Goal: Task Accomplishment & Management: Complete application form

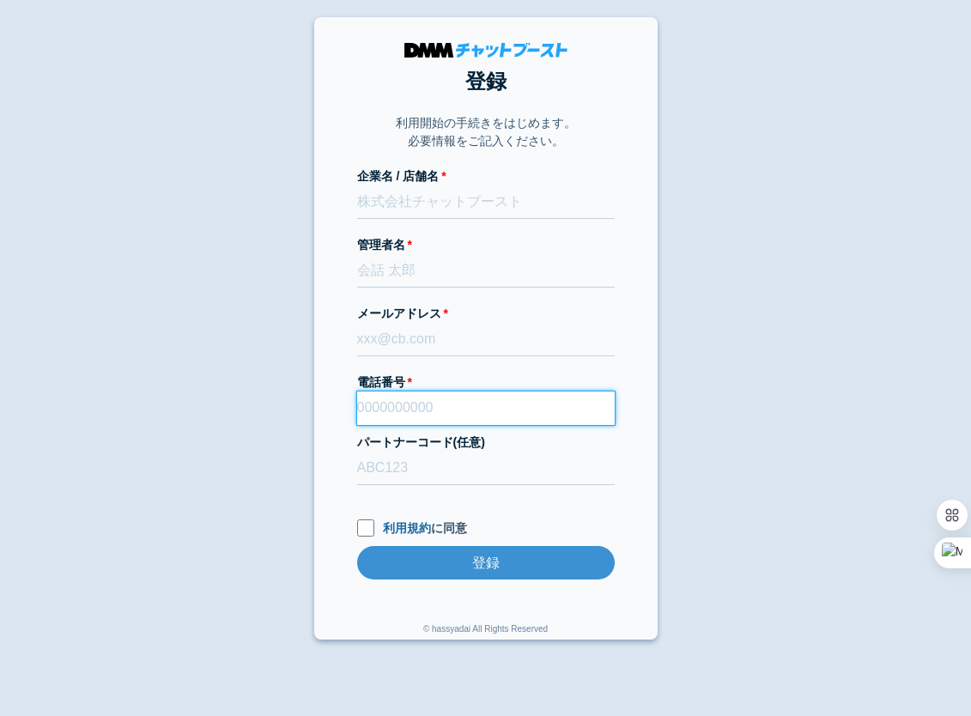
click at [403, 398] on input "電話番号" at bounding box center [485, 407] width 257 height 33
type input "0276569491"
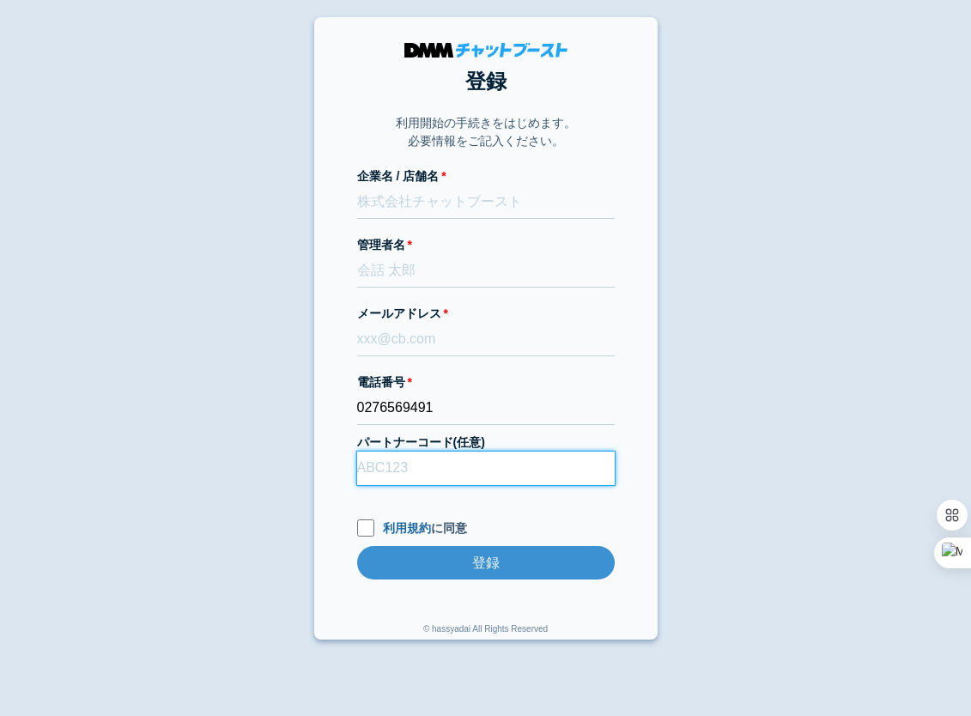
click at [367, 468] on input "パートナーコード(任意)" at bounding box center [485, 467] width 257 height 33
type input "D22013"
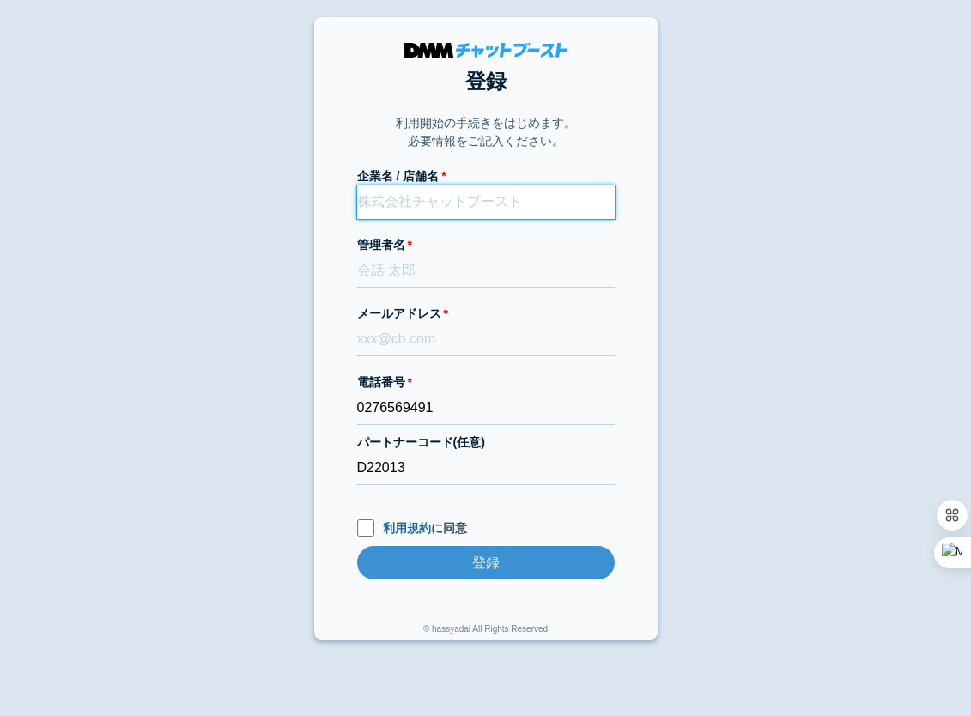
click at [370, 197] on input "企業名 / 店舗名" at bounding box center [485, 201] width 257 height 33
type input "株式会社Rush style"
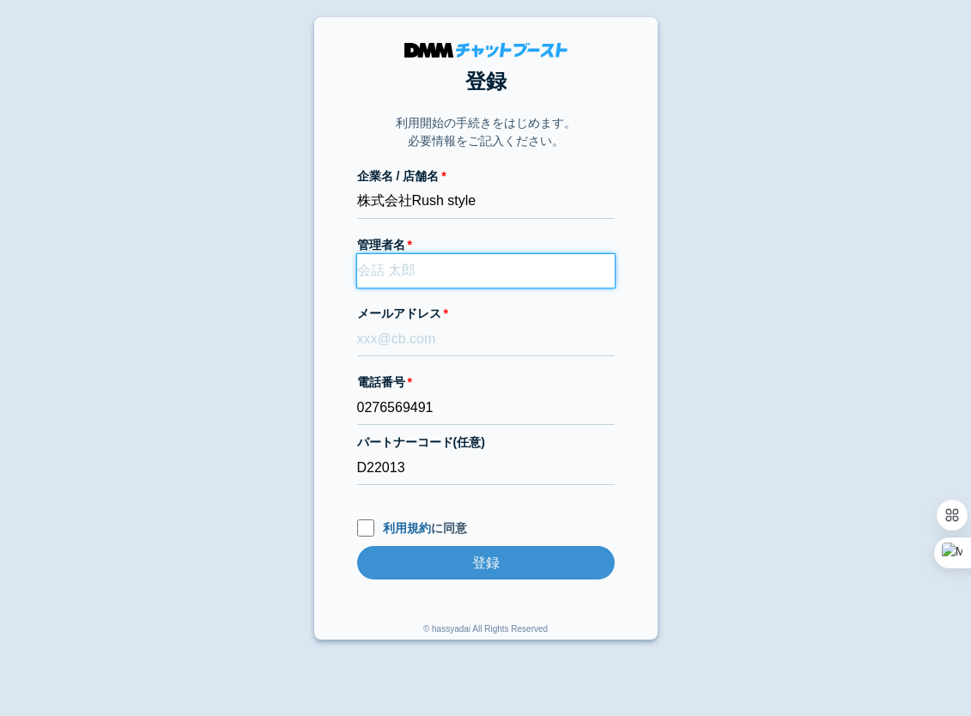
click at [359, 272] on input "管理者名" at bounding box center [485, 270] width 257 height 33
type input "き"
type input "[PERSON_NAME]"
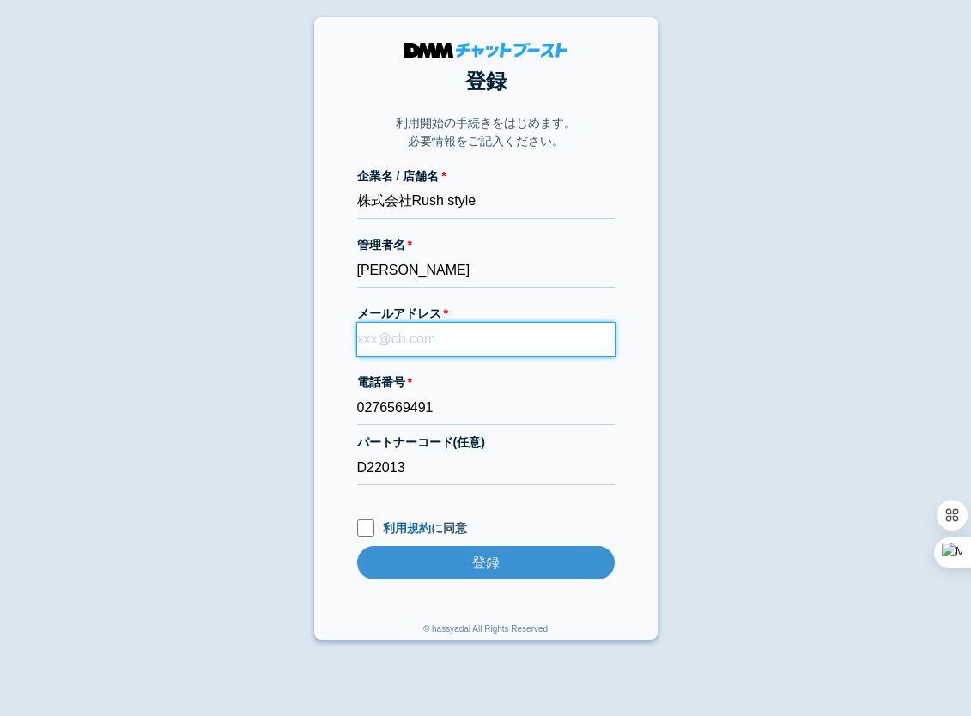
click at [391, 349] on input "メールアドレス" at bounding box center [485, 339] width 257 height 33
type input "[EMAIL_ADDRESS][DOMAIN_NAME]"
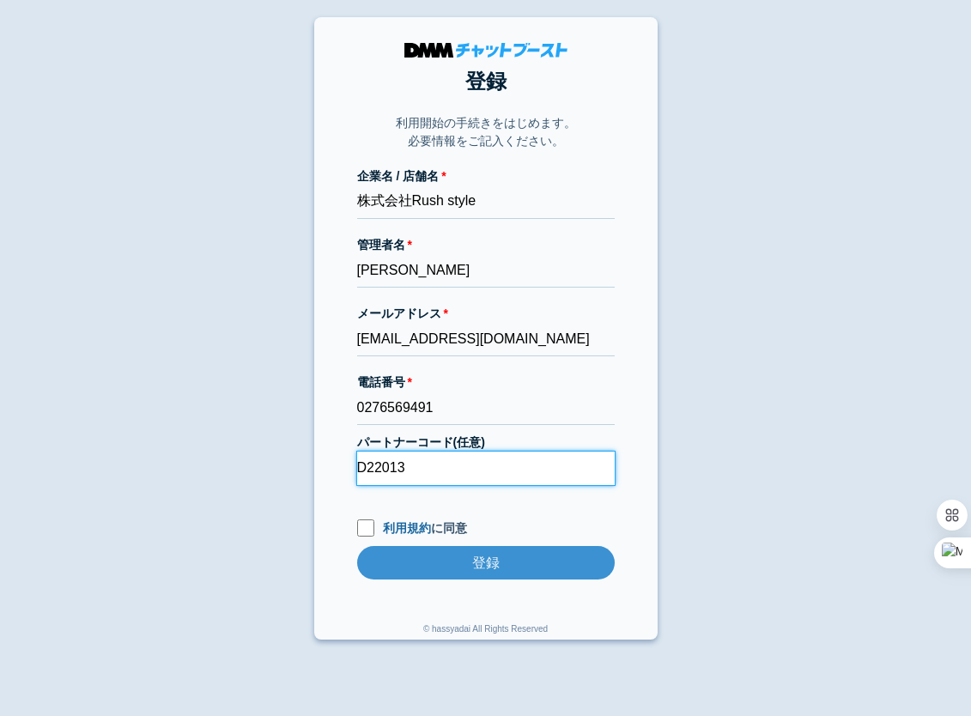
click at [460, 485] on input "D22013" at bounding box center [485, 467] width 257 height 33
click at [359, 528] on input "利用規約 に同意" at bounding box center [365, 527] width 17 height 17
checkbox input "true"
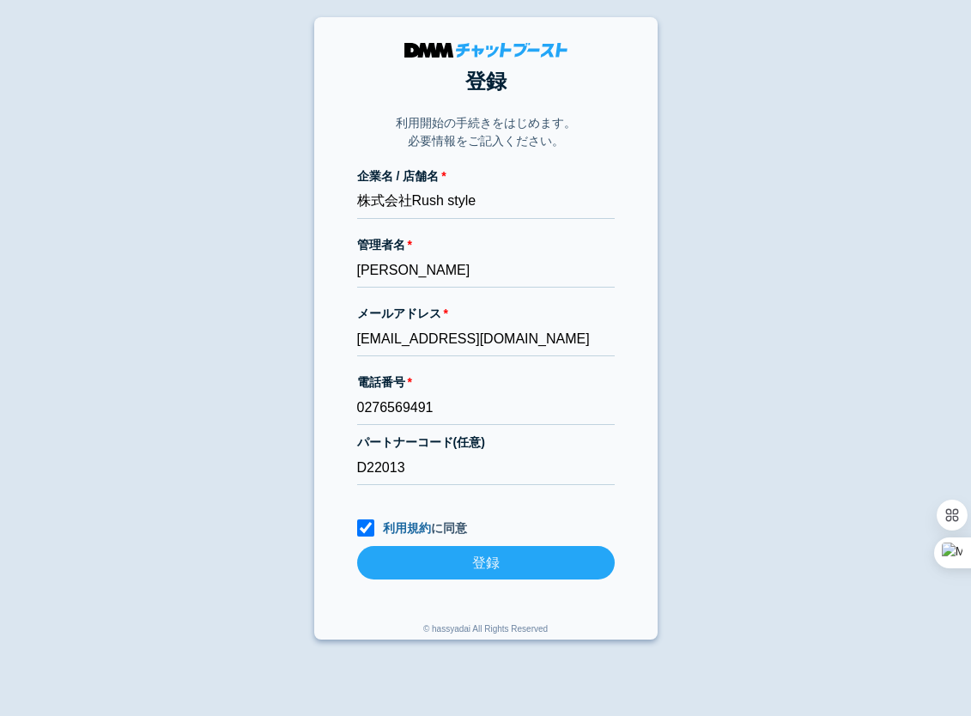
click at [432, 562] on input "登録" at bounding box center [485, 562] width 257 height 33
